Goal: Transaction & Acquisition: Purchase product/service

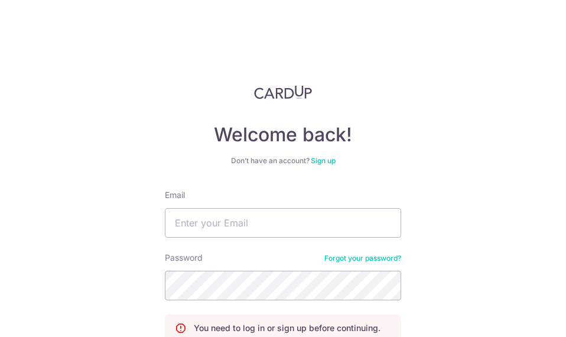
click at [0, 336] on nordpass-portal at bounding box center [0, 337] width 0 height 0
type input "song.iivi@solnovate.com"
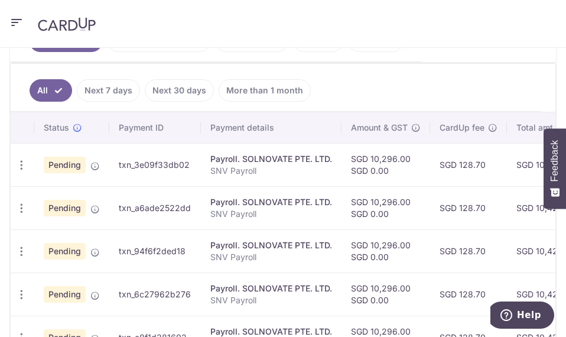
scroll to position [336, 0]
click at [271, 53] on ul "Upcoming Payments on the way Recipient paid Overdue Cancelled" at bounding box center [216, 38] width 412 height 48
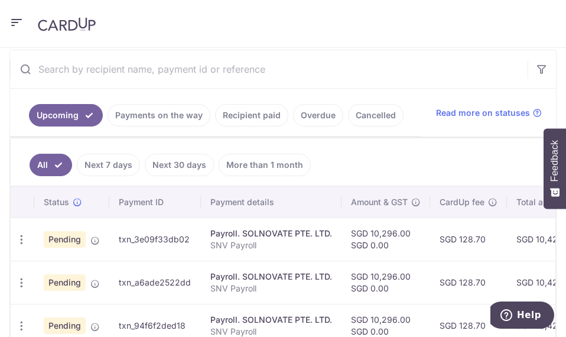
click at [173, 112] on link "Payments on the way" at bounding box center [159, 115] width 103 height 22
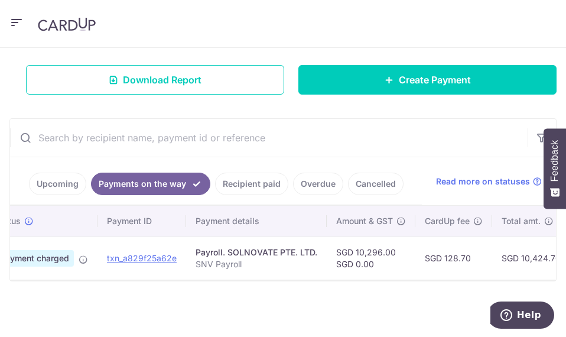
scroll to position [0, 48]
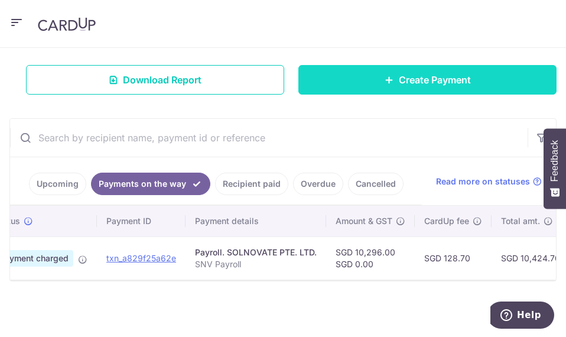
click at [421, 73] on span "Create Payment" at bounding box center [435, 80] width 72 height 14
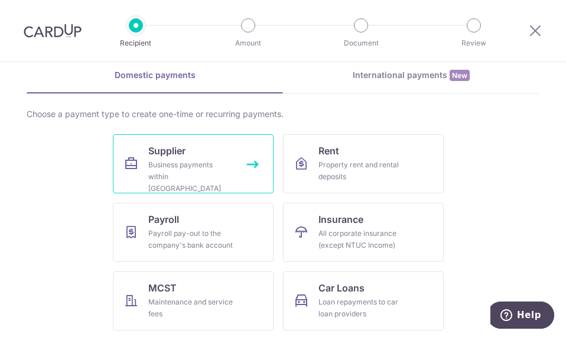
scroll to position [50, 0]
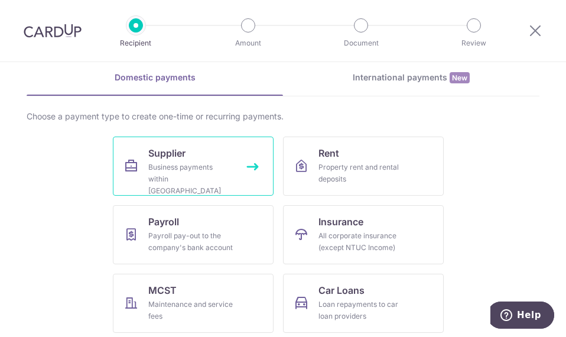
click at [180, 164] on div "Business payments within Singapore" at bounding box center [190, 178] width 85 height 35
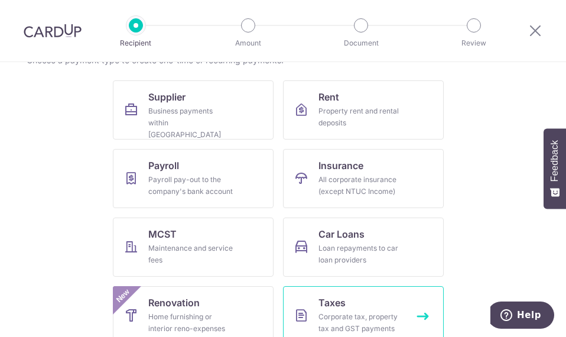
scroll to position [21, 0]
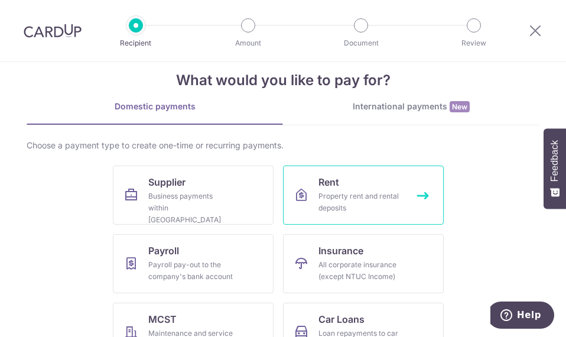
click at [370, 191] on div "Property rent and rental deposits" at bounding box center [360, 202] width 85 height 24
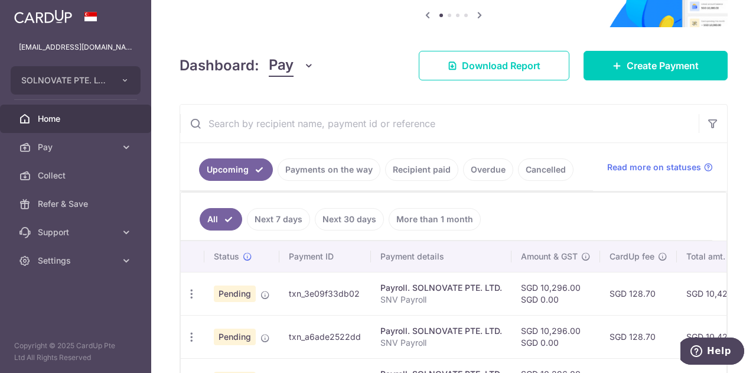
scroll to position [73, 0]
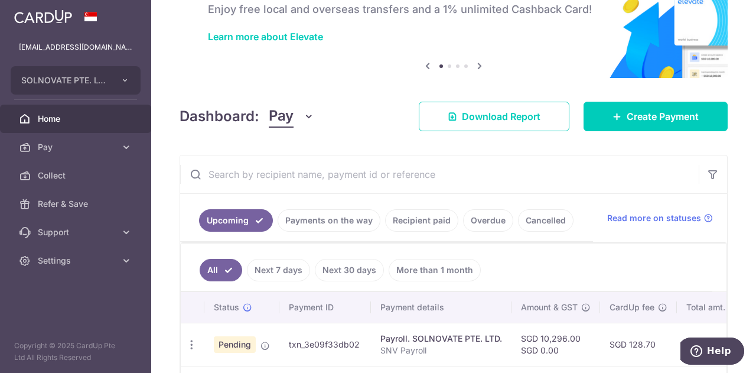
click at [339, 214] on link "Payments on the way" at bounding box center [329, 220] width 103 height 22
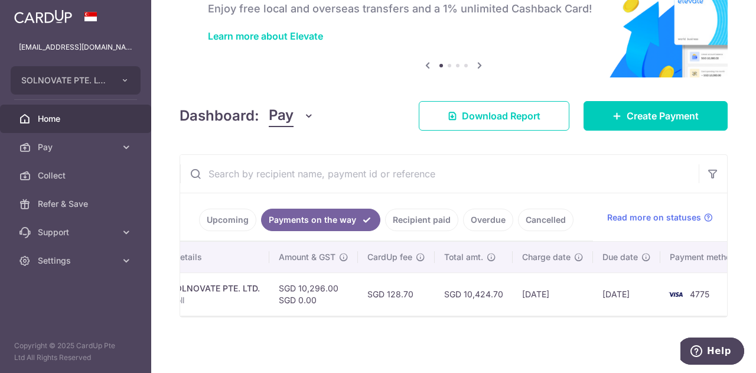
scroll to position [0, 298]
